Goal: Information Seeking & Learning: Find contact information

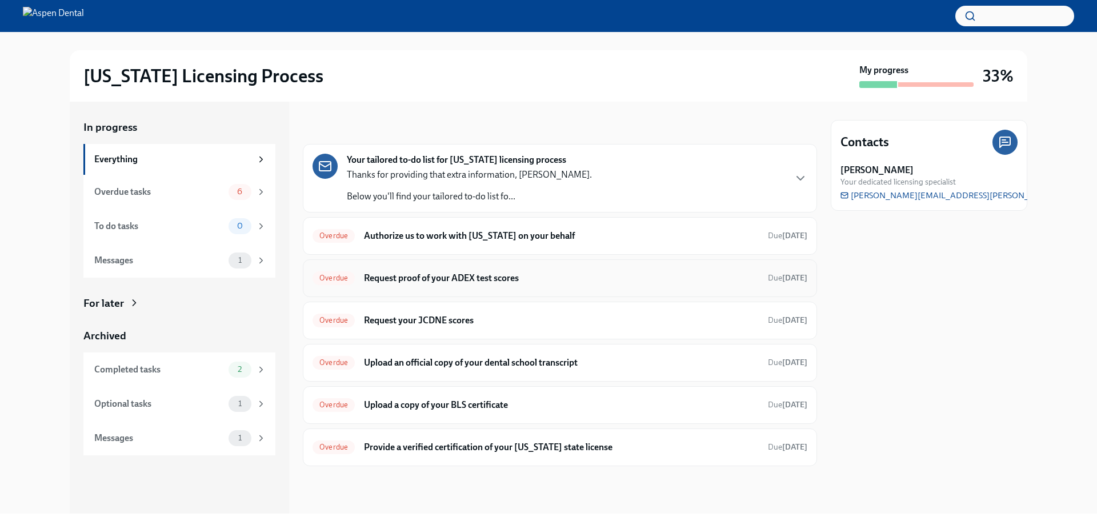
click at [472, 275] on h6 "Request proof of your ADEX test scores" at bounding box center [561, 278] width 395 height 13
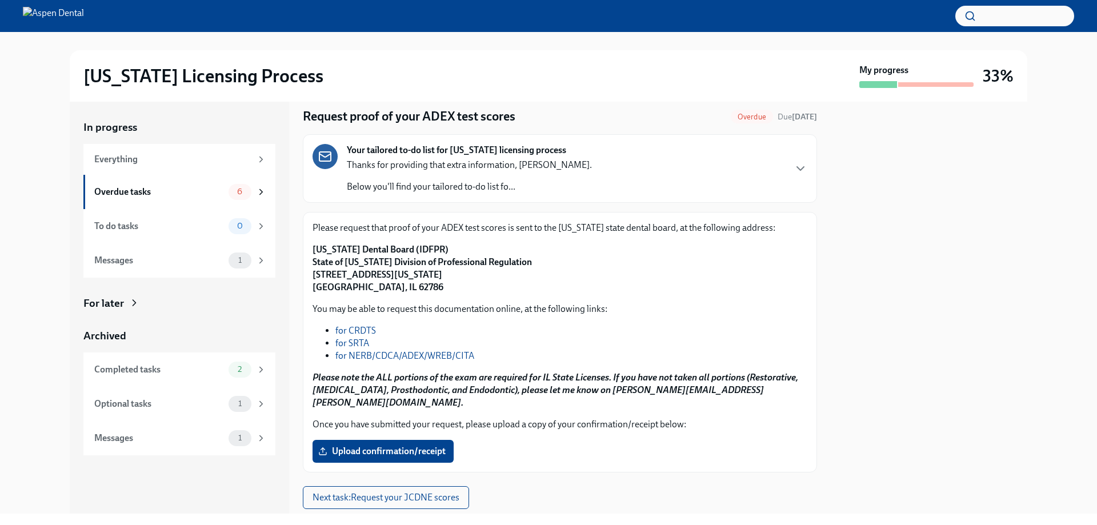
scroll to position [54, 0]
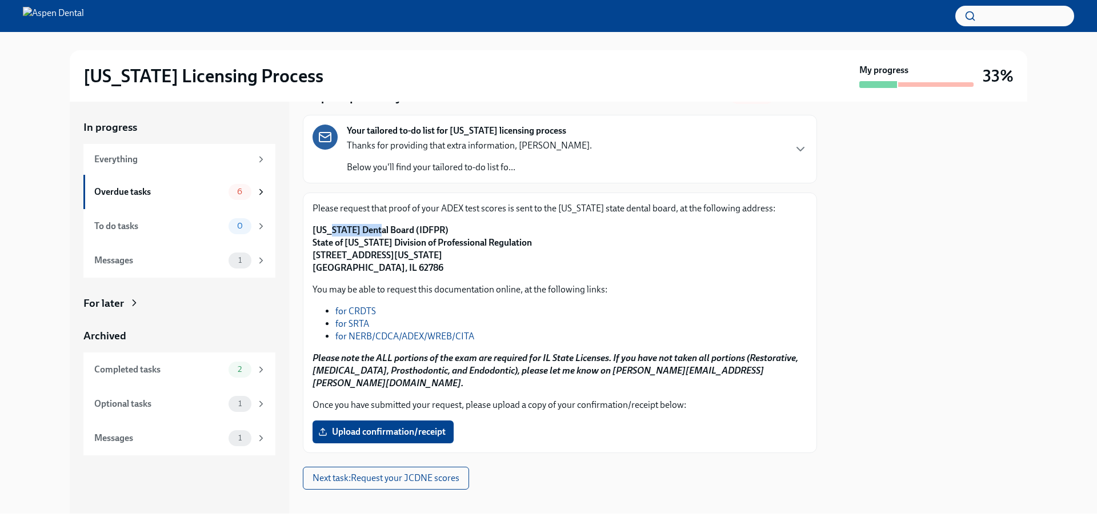
drag, startPoint x: 324, startPoint y: 230, endPoint x: 369, endPoint y: 230, distance: 44.6
click at [369, 230] on strong "[US_STATE] Dental Board (IDFPR) State of [US_STATE] Division of Professional Re…" at bounding box center [422, 249] width 219 height 49
click at [418, 230] on strong "[US_STATE] Dental Board (IDFPR) State of [US_STATE] Division of Professional Re…" at bounding box center [422, 249] width 219 height 49
drag, startPoint x: 432, startPoint y: 229, endPoint x: 313, endPoint y: 230, distance: 120.0
click at [313, 230] on p "[US_STATE] Dental Board (IDFPR) State of [US_STATE] Division of Professional Re…" at bounding box center [560, 249] width 495 height 50
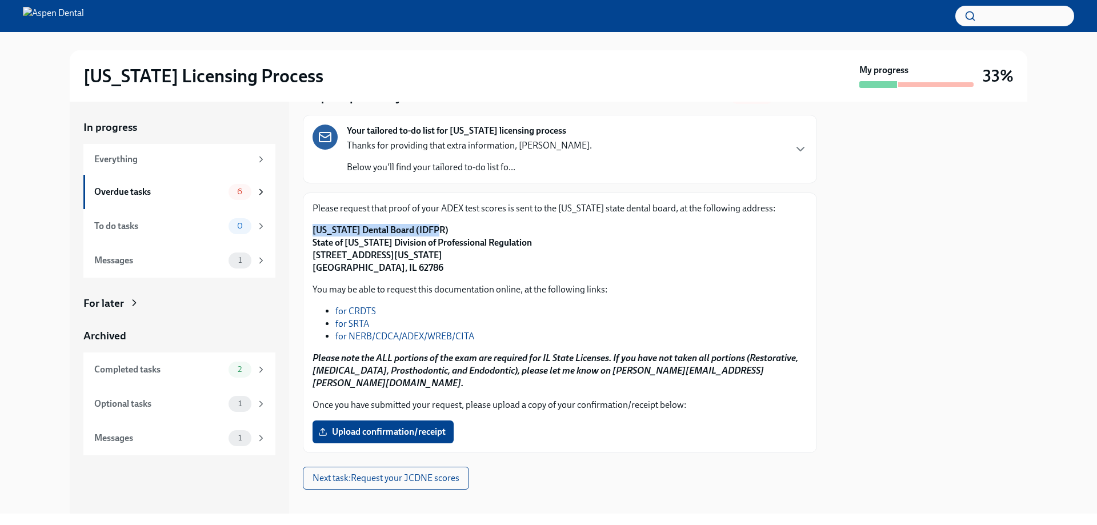
copy strong "[US_STATE] Dental Board (IDFPR)"
click at [446, 252] on strong "[US_STATE] Dental Board (IDFPR) State of [US_STATE] Division of Professional Re…" at bounding box center [422, 249] width 219 height 49
click at [397, 267] on p "[US_STATE] Dental Board (IDFPR) State of [US_STATE] Division of Professional Re…" at bounding box center [560, 249] width 495 height 50
drag, startPoint x: 313, startPoint y: 251, endPoint x: 395, endPoint y: 270, distance: 84.3
click at [395, 270] on strong "[US_STATE] Dental Board (IDFPR) State of [US_STATE] Division of Professional Re…" at bounding box center [422, 249] width 219 height 49
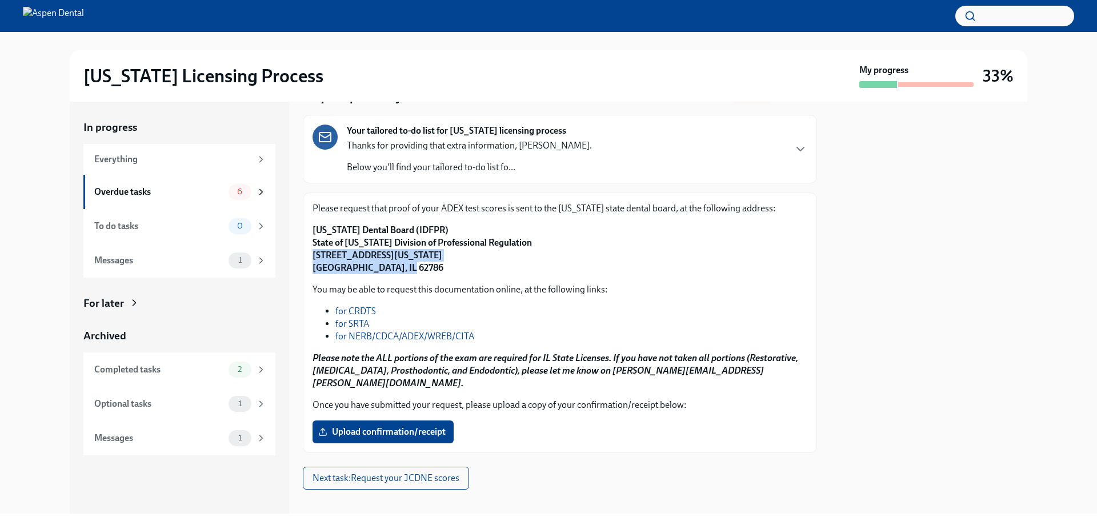
copy strong "[STREET_ADDRESS][US_STATE]"
click at [431, 222] on div "Please request that proof of your ADEX test scores is sent to the [US_STATE] st…" at bounding box center [560, 238] width 495 height 72
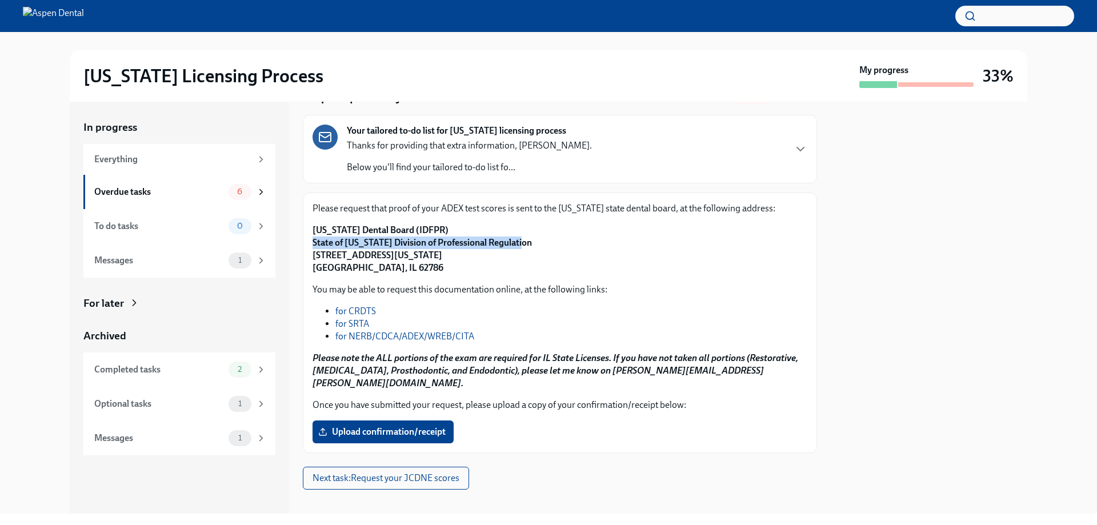
drag, startPoint x: 308, startPoint y: 242, endPoint x: 512, endPoint y: 241, distance: 204.0
click at [512, 241] on div "Please request that proof of your ADEX test scores is sent to the [US_STATE] st…" at bounding box center [560, 323] width 514 height 261
copy strong "State of [US_STATE] Division of Professional Regulation"
drag, startPoint x: 438, startPoint y: 233, endPoint x: 313, endPoint y: 227, distance: 124.7
click at [313, 227] on p "[US_STATE] Dental Board (IDFPR) State of [US_STATE] Division of Professional Re…" at bounding box center [560, 249] width 495 height 50
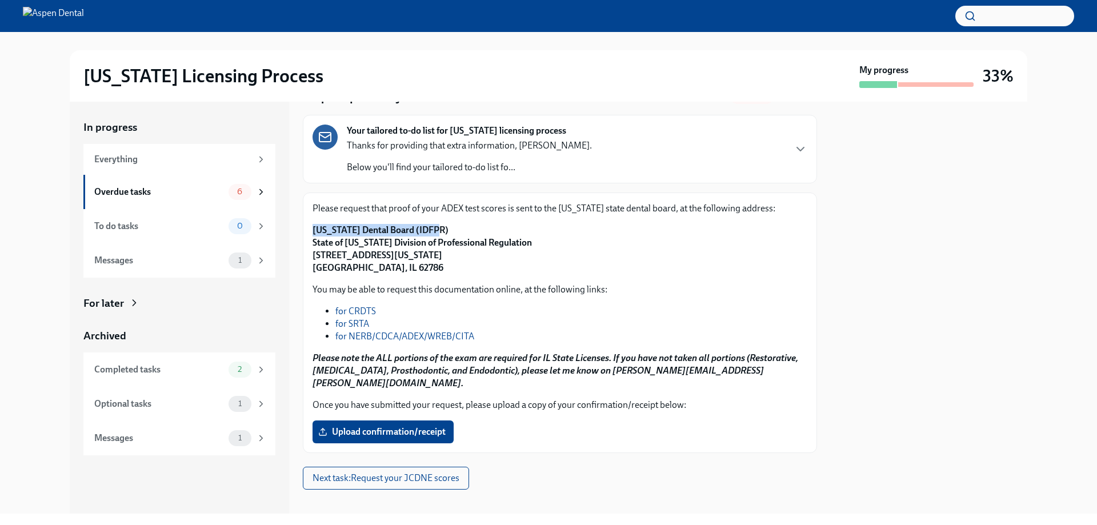
copy strong "[US_STATE] Dental Board (IDFPR)"
